Goal: Information Seeking & Learning: Learn about a topic

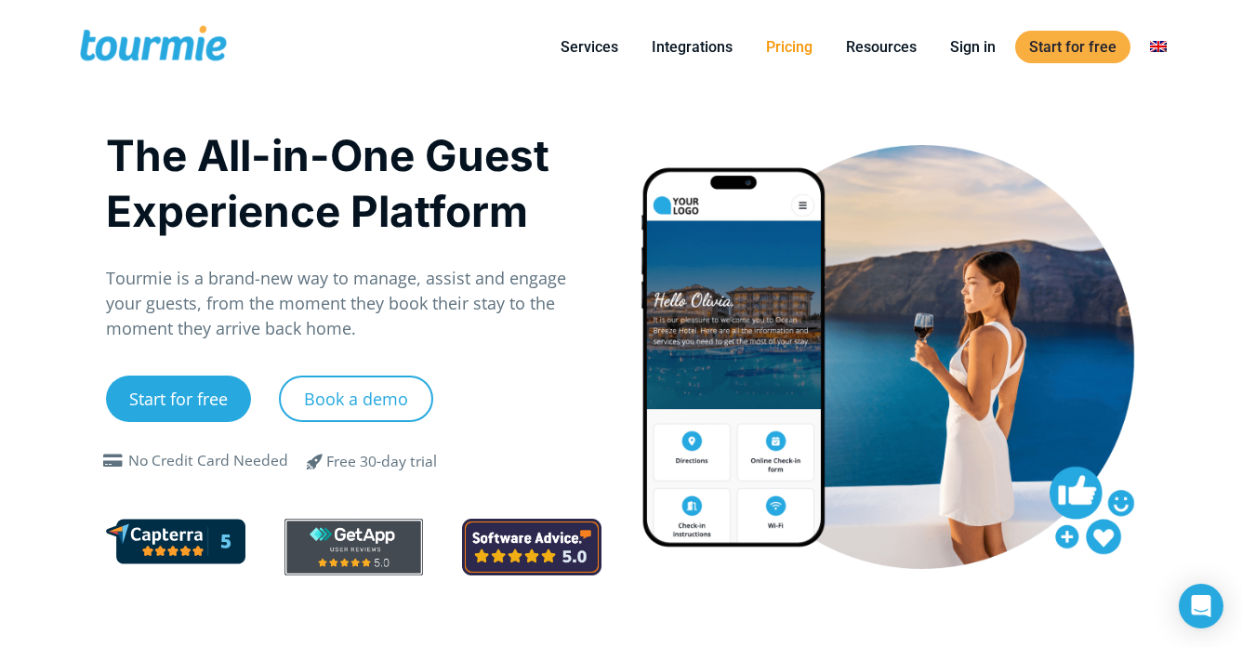
click at [804, 49] on link "Pricing" at bounding box center [789, 46] width 74 height 23
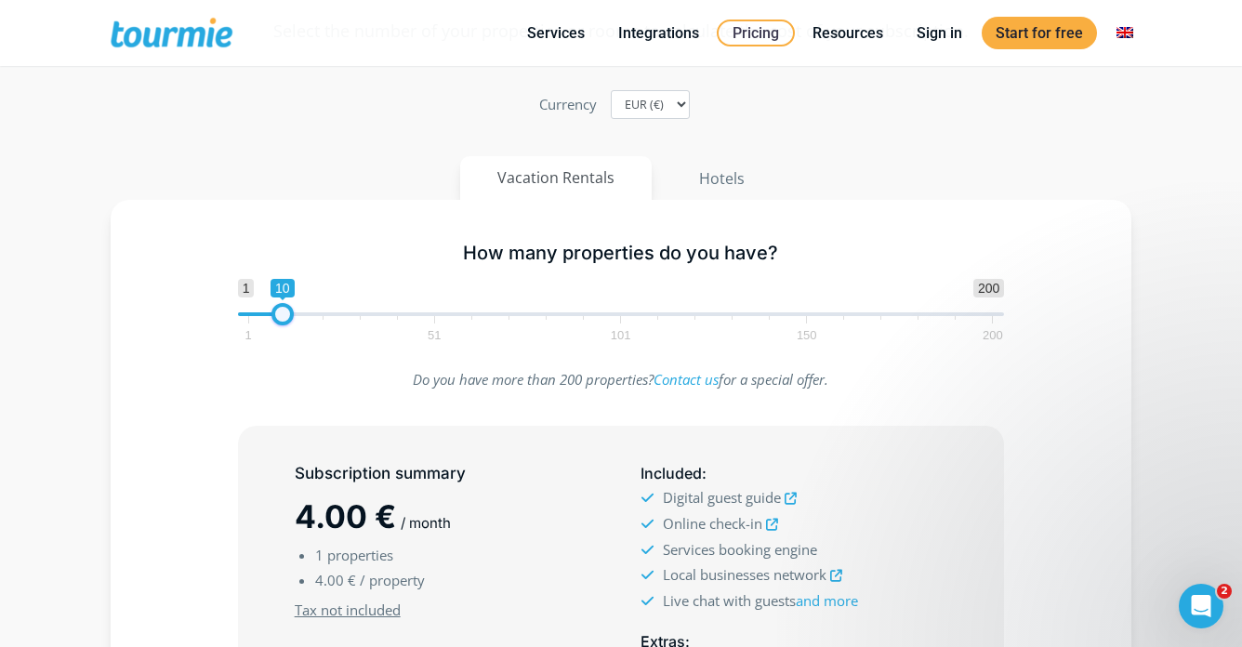
type input "11"
drag, startPoint x: 253, startPoint y: 319, endPoint x: 309, endPoint y: 294, distance: 61.2
click at [291, 317] on span at bounding box center [286, 314] width 22 height 22
click at [379, 189] on ul "Vacation Rentals Hotels" at bounding box center [621, 178] width 1032 height 44
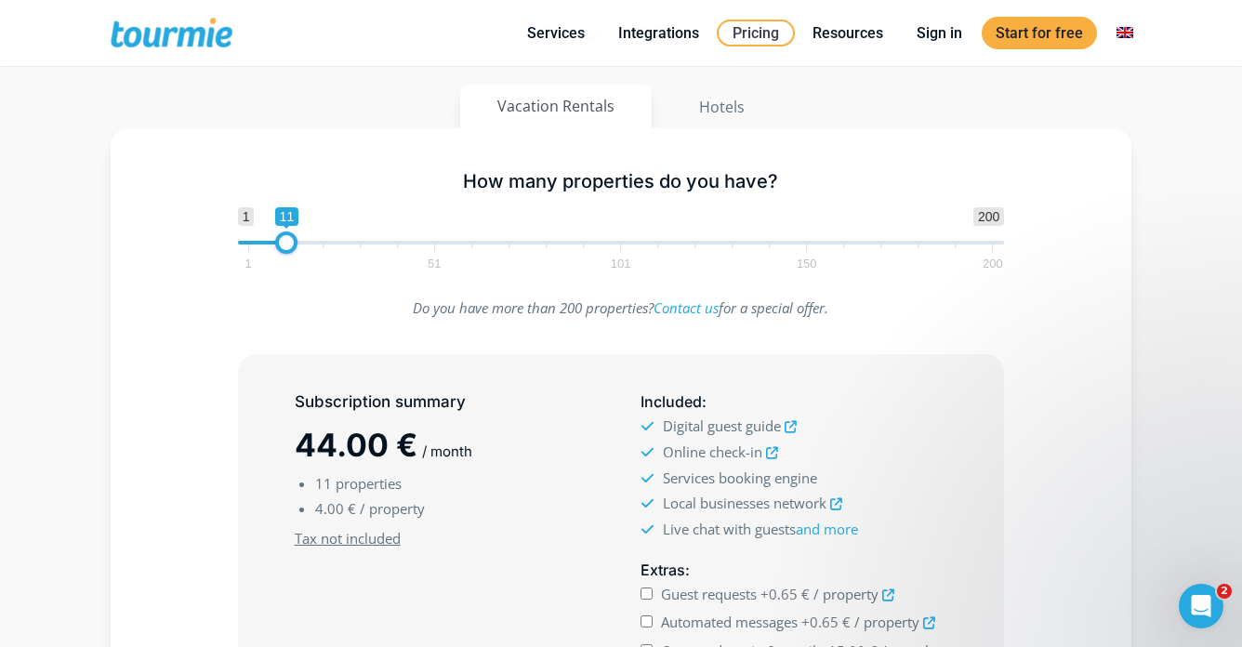
scroll to position [384, 0]
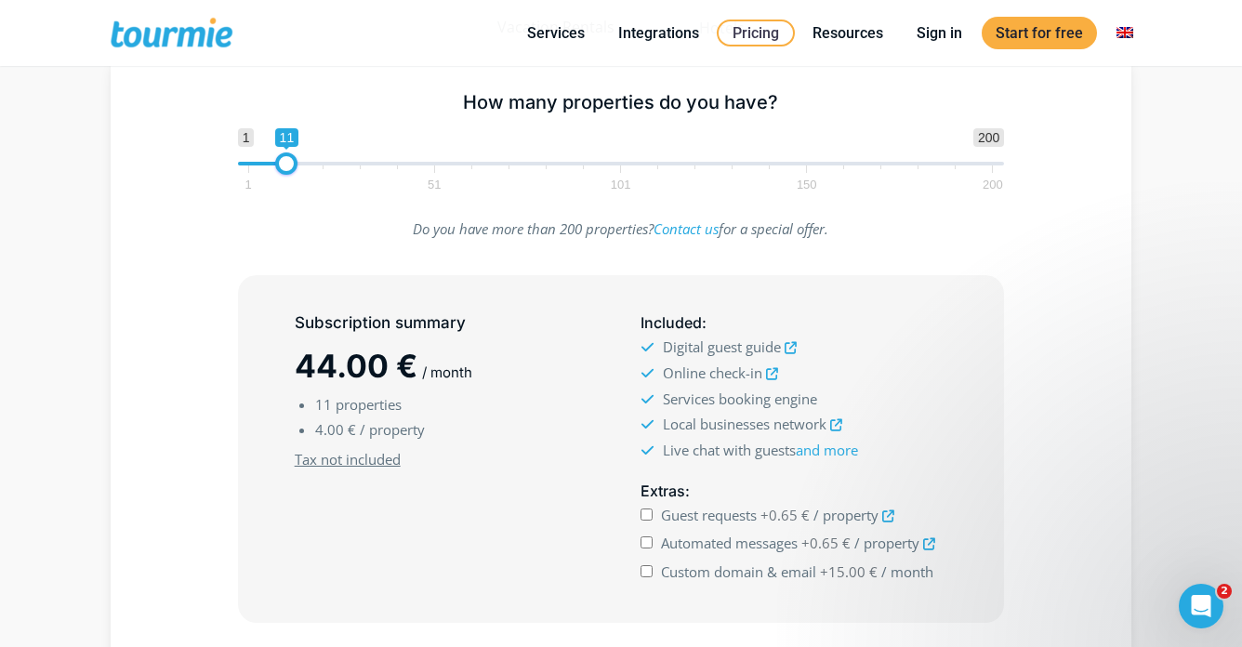
click at [646, 569] on input "Custom domain & email +15.00 € / month" at bounding box center [646, 571] width 12 height 12
checkbox input "true"
click at [645, 538] on input "Automated messages +0.65 € / property" at bounding box center [646, 542] width 12 height 12
checkbox input "true"
click at [645, 510] on input "Guest requests +0.65 € / property" at bounding box center [646, 514] width 12 height 12
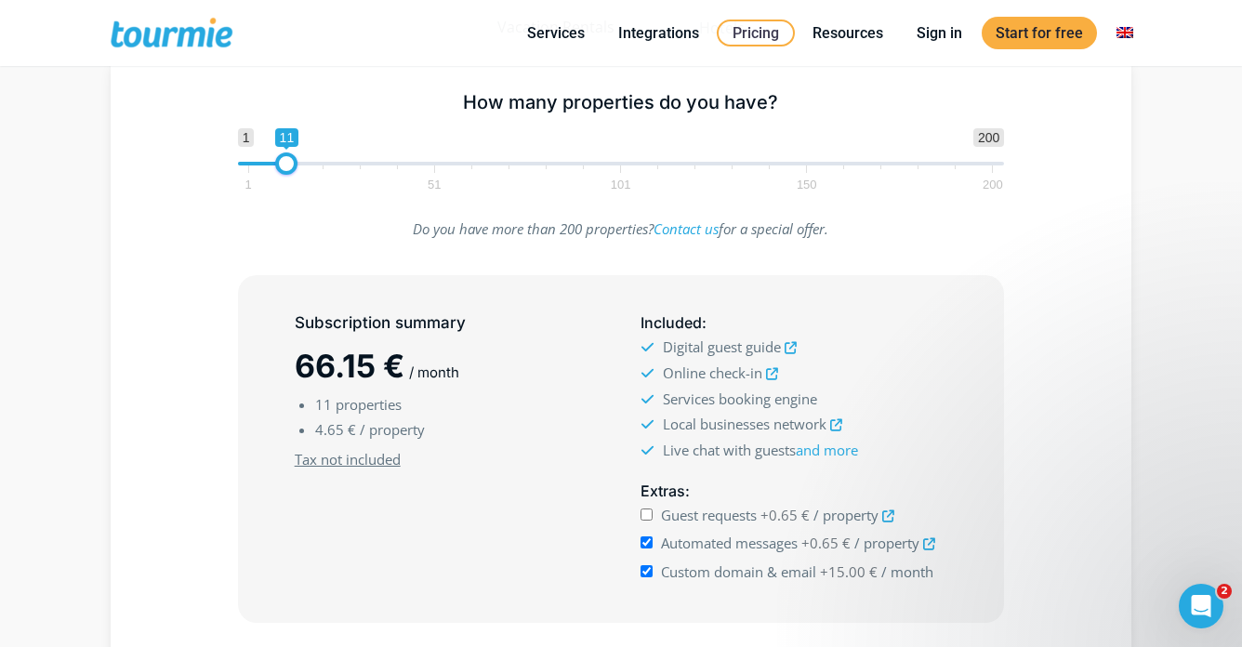
checkbox input "true"
click at [650, 571] on input "Custom domain & email +15.00 € / month" at bounding box center [646, 571] width 12 height 12
click at [649, 571] on input "Custom domain & email +15.00 € / month" at bounding box center [646, 571] width 12 height 12
click at [650, 568] on input "Custom domain & email +15.00 € / month" at bounding box center [646, 571] width 12 height 12
checkbox input "false"
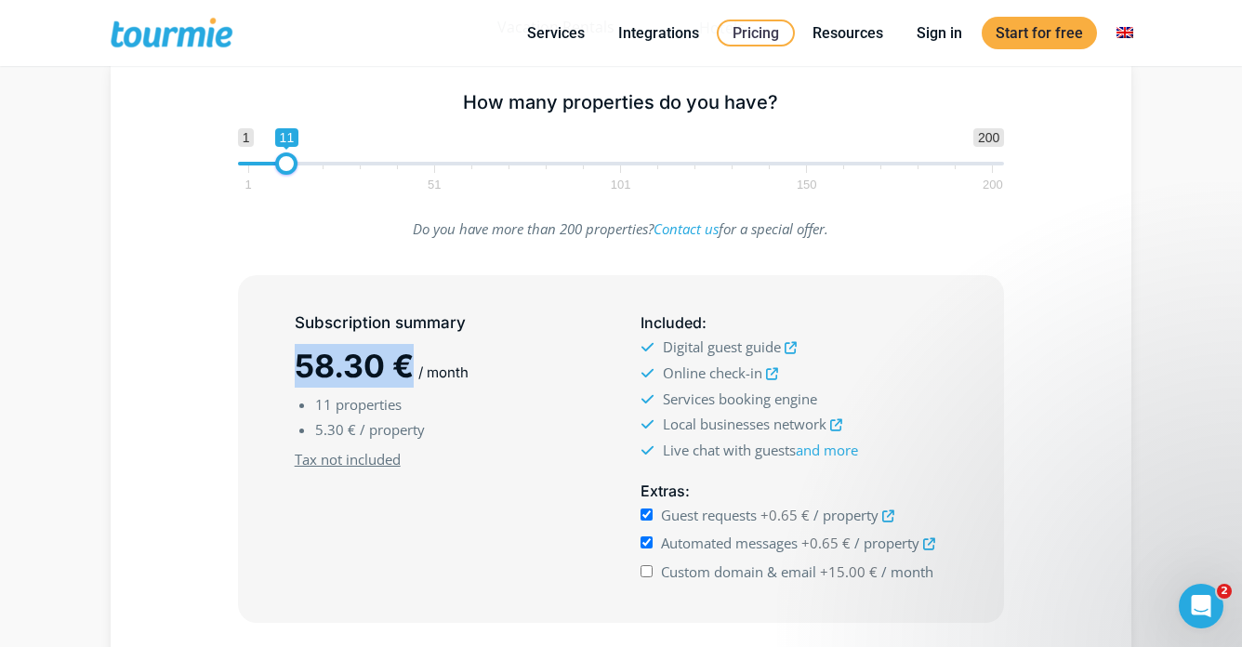
drag, startPoint x: 297, startPoint y: 366, endPoint x: 412, endPoint y: 364, distance: 114.3
click at [412, 364] on span "58.30 €" at bounding box center [354, 366] width 119 height 38
drag, startPoint x: 412, startPoint y: 364, endPoint x: 295, endPoint y: 364, distance: 117.1
click at [295, 364] on span "58.30 €" at bounding box center [354, 366] width 119 height 38
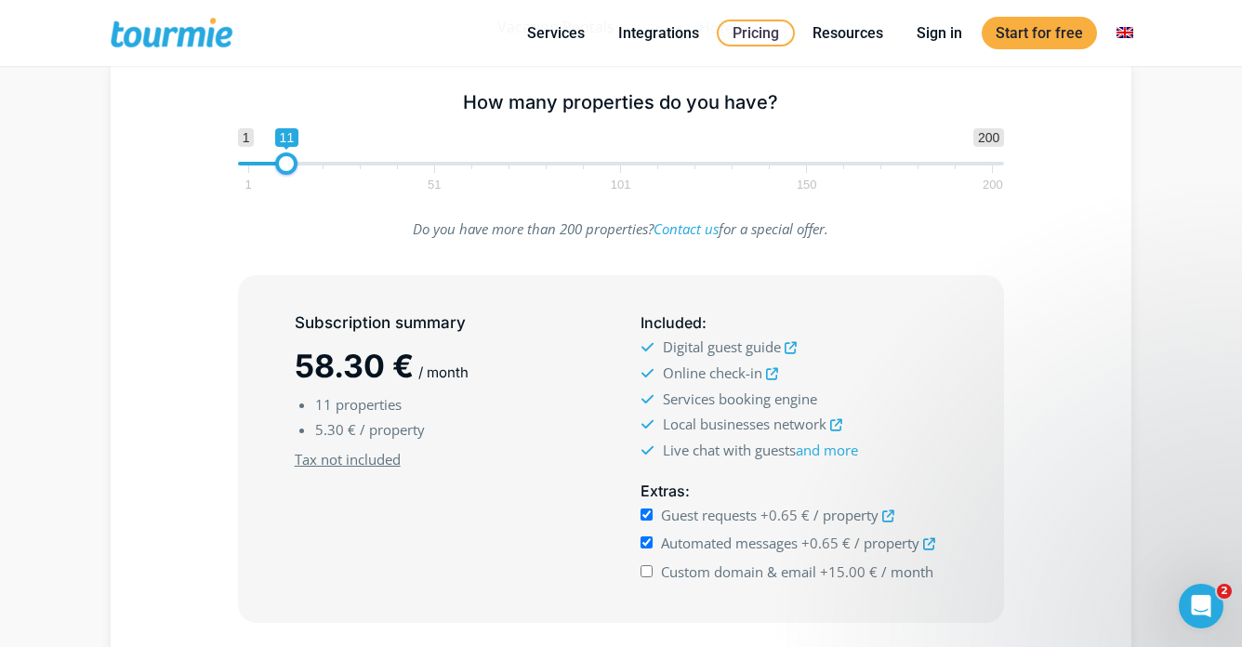
click at [418, 350] on h2 "58.30 € / month" at bounding box center [448, 366] width 307 height 44
drag, startPoint x: 295, startPoint y: 362, endPoint x: 385, endPoint y: 373, distance: 90.7
click at [385, 373] on span "58.30 €" at bounding box center [354, 366] width 119 height 38
click at [409, 371] on span "58.30 €" at bounding box center [354, 366] width 119 height 38
type input "51"
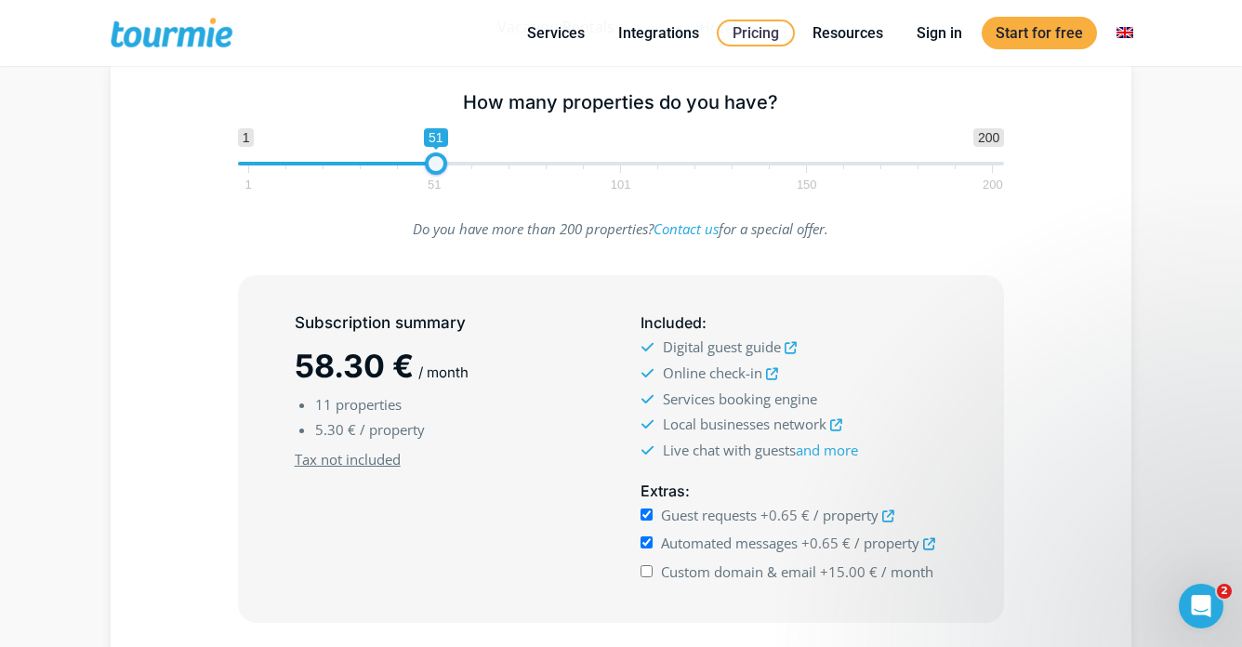
drag, startPoint x: 285, startPoint y: 165, endPoint x: 435, endPoint y: 182, distance: 150.6
click at [435, 181] on span "1 200 0 0 51 1 51 101 150 200" at bounding box center [621, 158] width 767 height 60
